Goal: Transaction & Acquisition: Purchase product/service

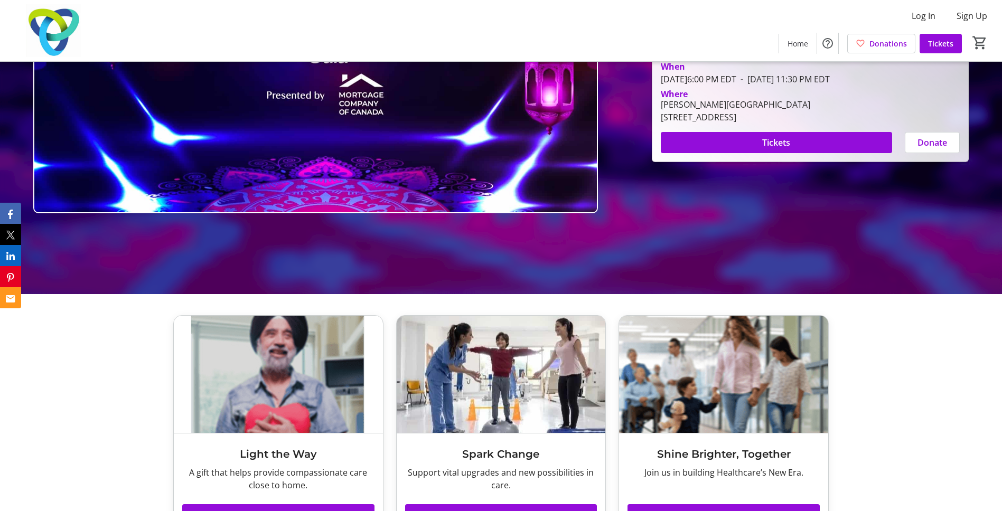
scroll to position [59, 0]
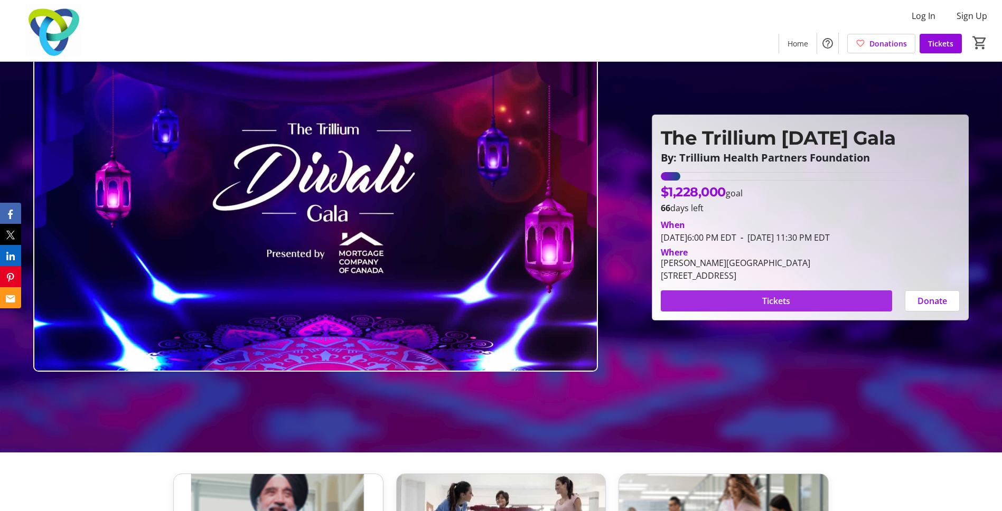
click at [802, 300] on span at bounding box center [776, 301] width 231 height 25
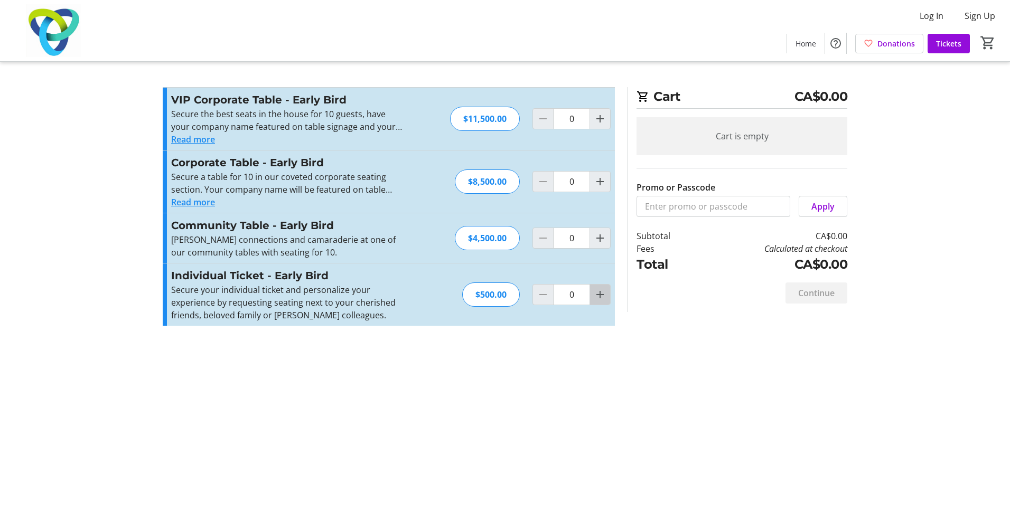
click at [604, 297] on mat-icon "Increment by one" at bounding box center [600, 295] width 13 height 13
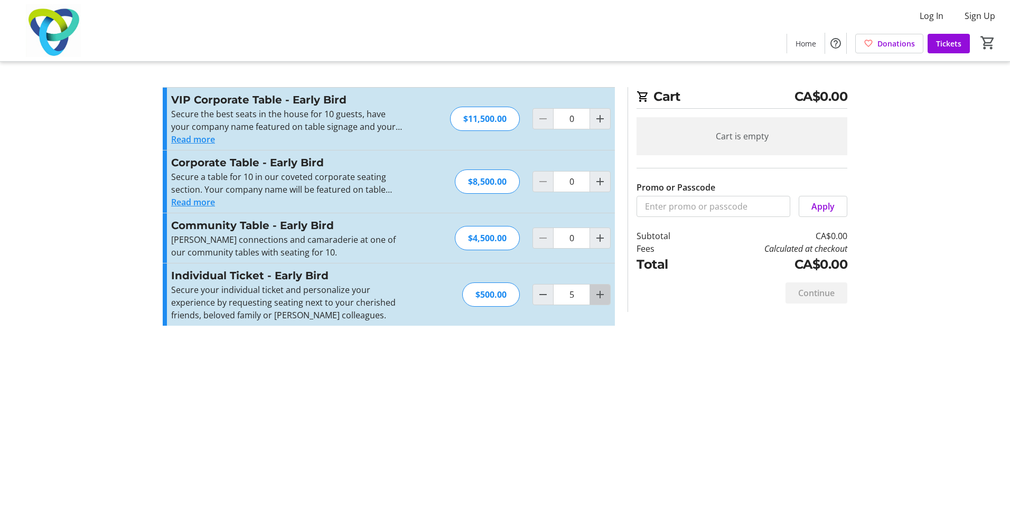
click at [604, 297] on mat-icon "Increment by one" at bounding box center [600, 295] width 13 height 13
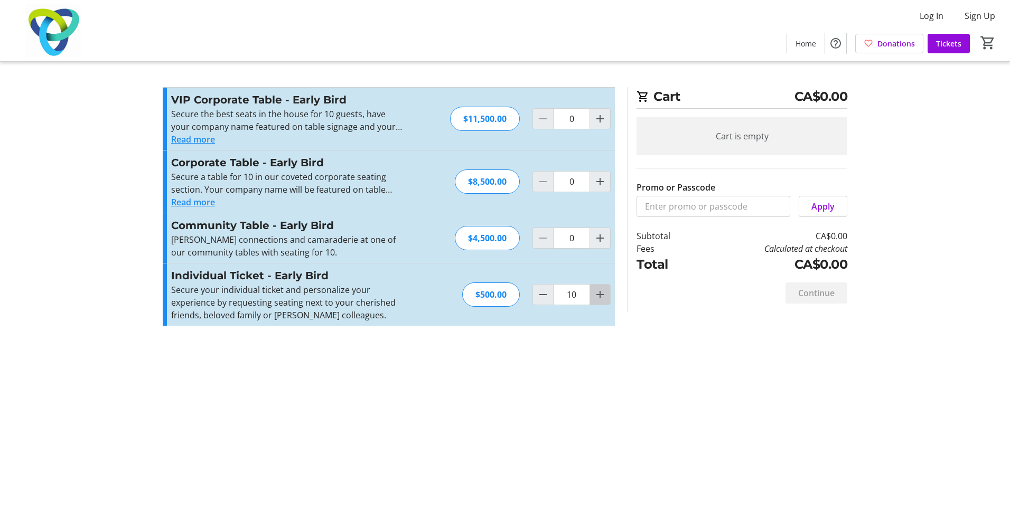
click at [604, 297] on mat-icon "Increment by one" at bounding box center [600, 295] width 13 height 13
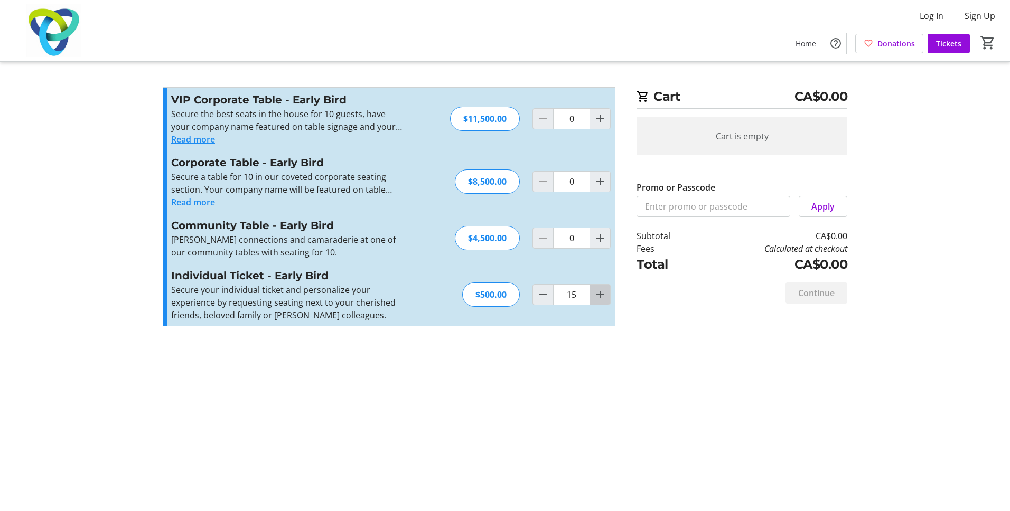
click at [604, 297] on mat-icon "Increment by one" at bounding box center [600, 295] width 13 height 13
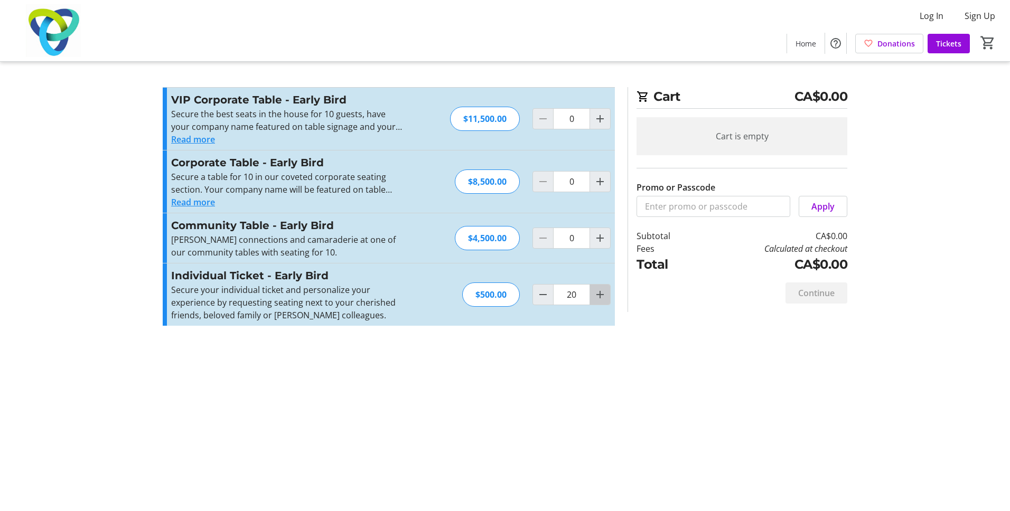
click at [604, 297] on mat-icon "Increment by one" at bounding box center [600, 295] width 13 height 13
type input "22"
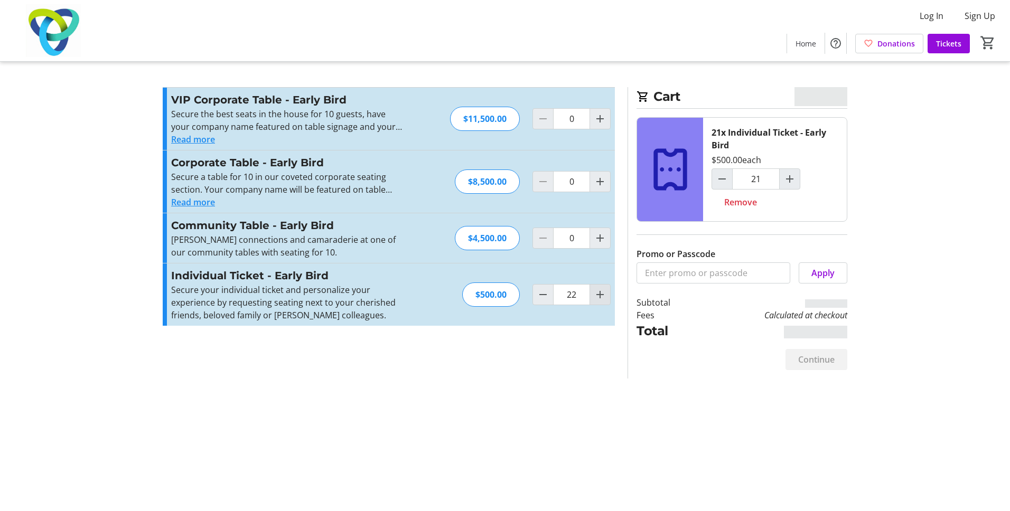
type input "22"
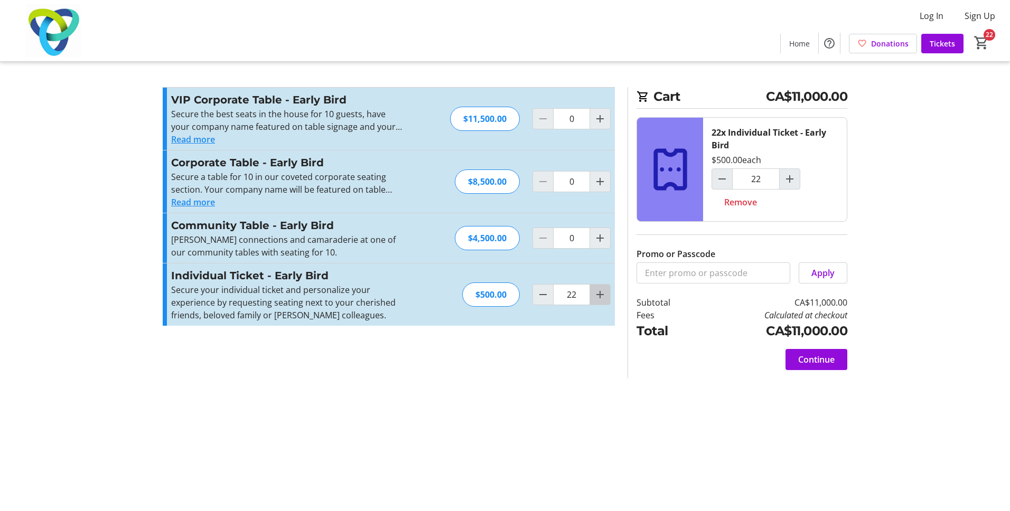
click at [600, 297] on mat-icon "Increment by one" at bounding box center [600, 295] width 13 height 13
type input "24"
type input "23"
click at [600, 297] on mat-icon "Increment by one" at bounding box center [600, 295] width 13 height 13
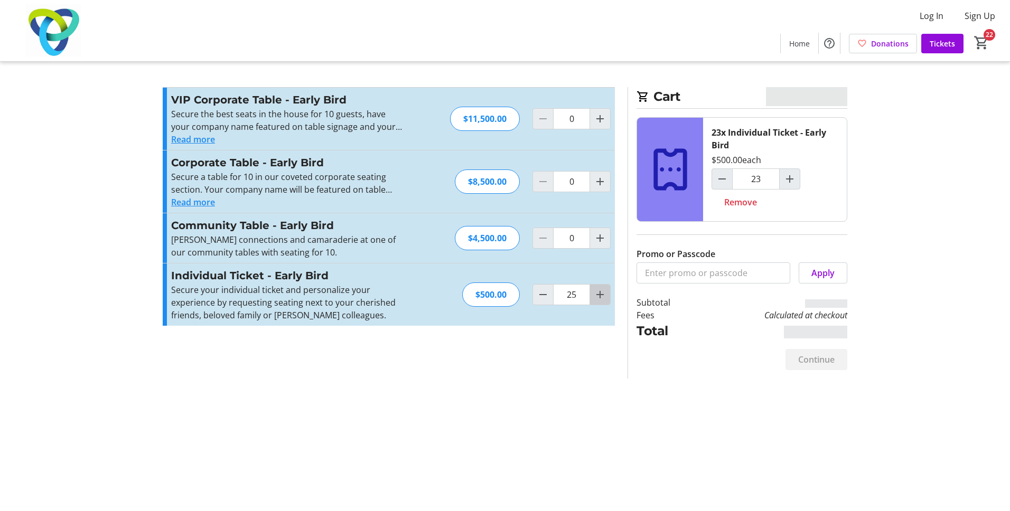
click at [600, 297] on mat-icon "Increment by one" at bounding box center [600, 295] width 13 height 13
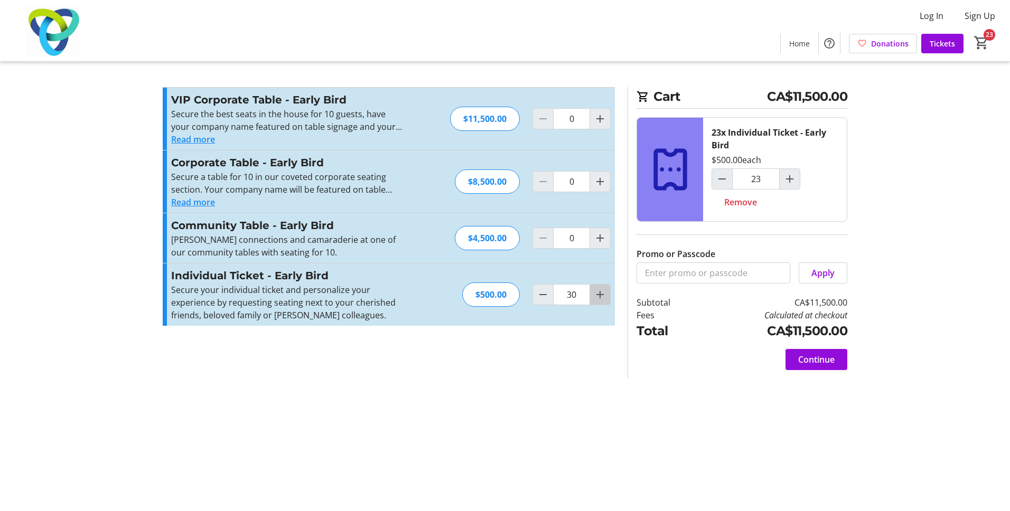
click at [600, 297] on mat-icon "Increment by one" at bounding box center [600, 295] width 13 height 13
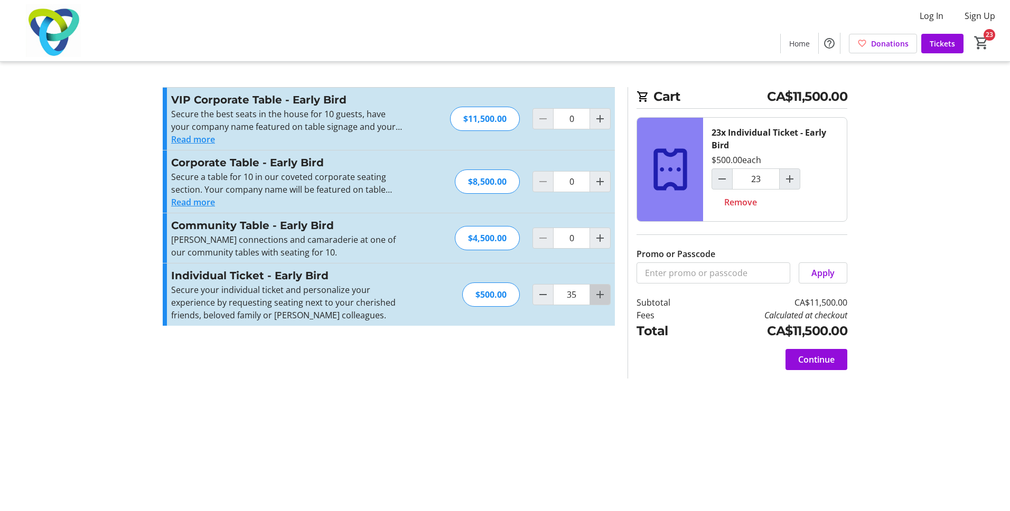
click at [600, 297] on mat-icon "Increment by one" at bounding box center [600, 295] width 13 height 13
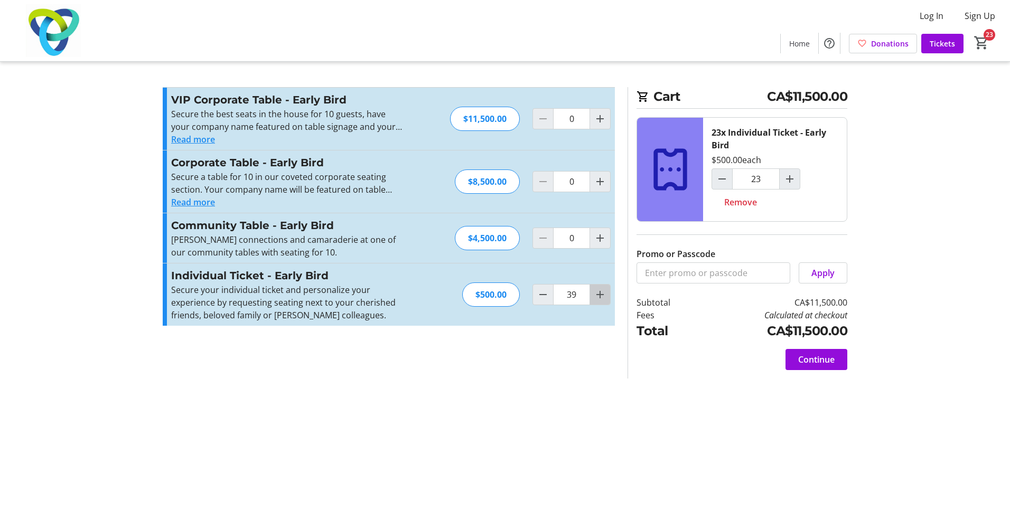
type input "40"
